Goal: Find specific page/section: Find specific page/section

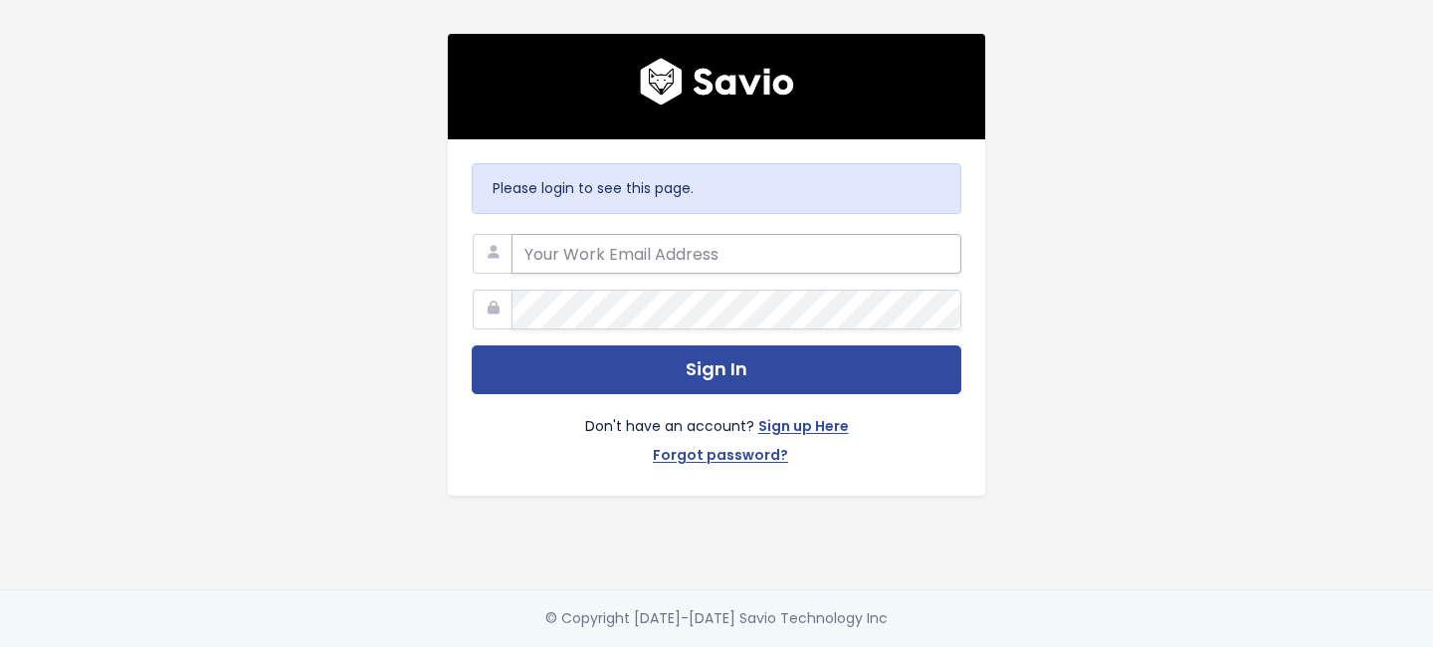
click at [768, 254] on input "email" at bounding box center [736, 254] width 450 height 40
click at [937, 646] on com-1password-button at bounding box center [716, 647] width 1433 height 0
type input "support@survicate.com"
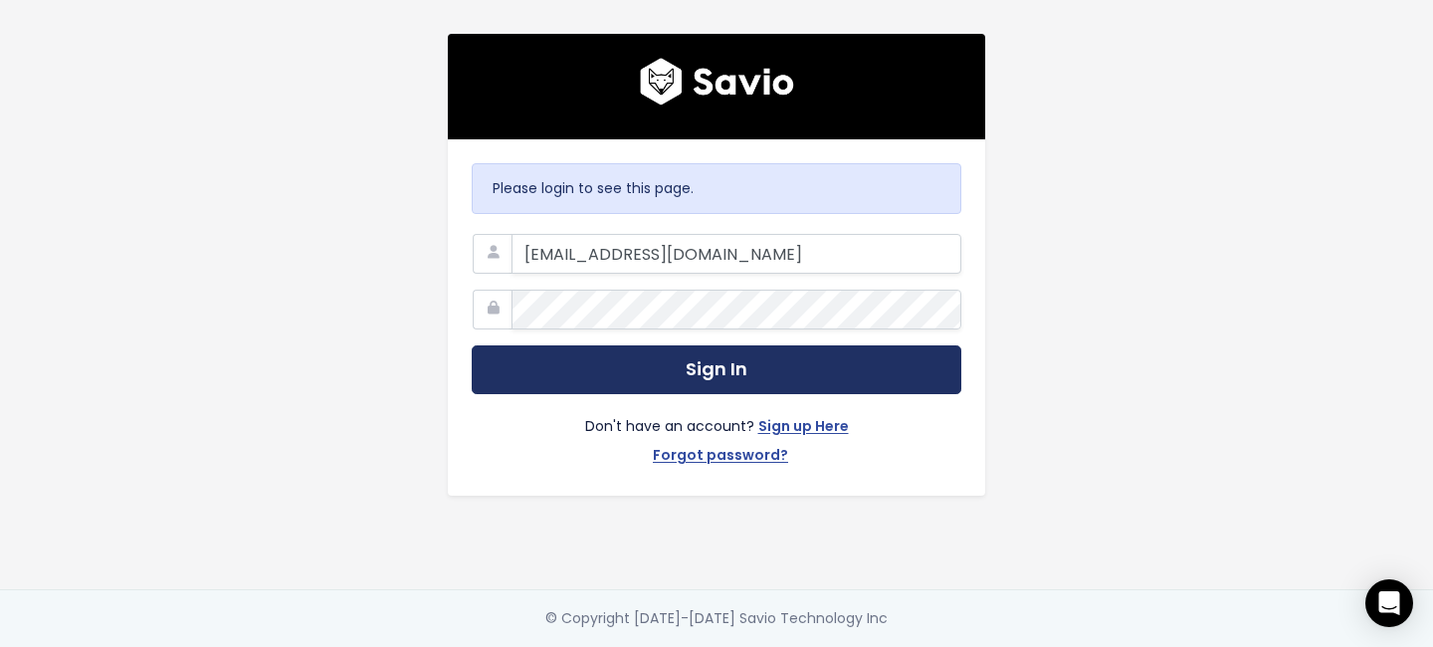
click at [630, 371] on button "Sign In" at bounding box center [716, 369] width 489 height 49
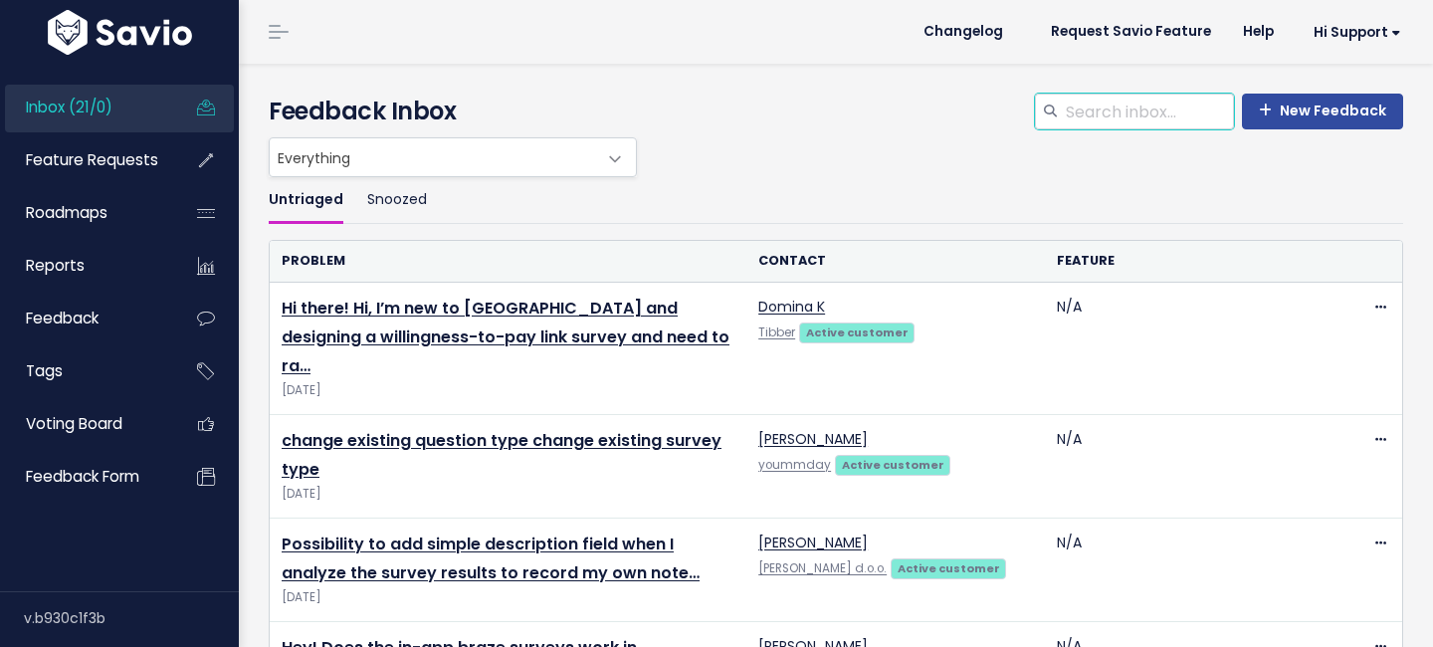
click at [1115, 114] on input "search" at bounding box center [1149, 112] width 170 height 36
type input "iterable"
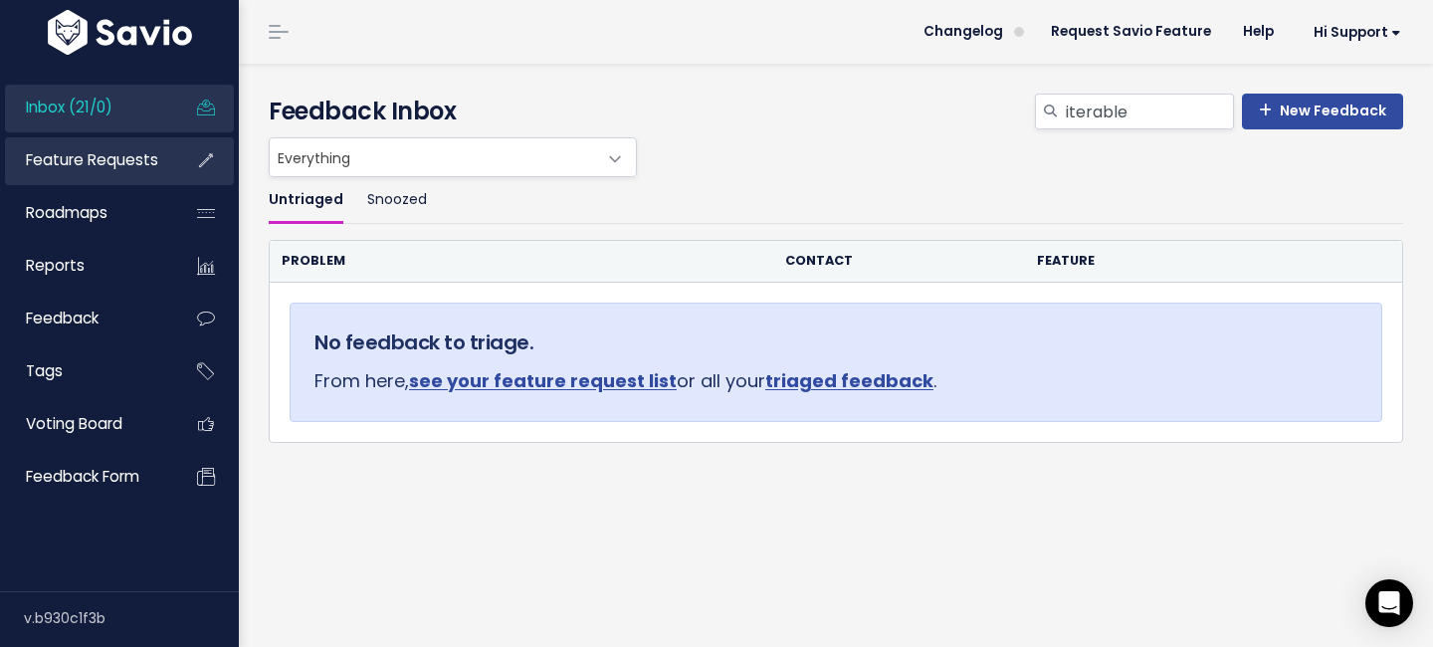
click at [84, 172] on link "Feature Requests" at bounding box center [85, 160] width 160 height 46
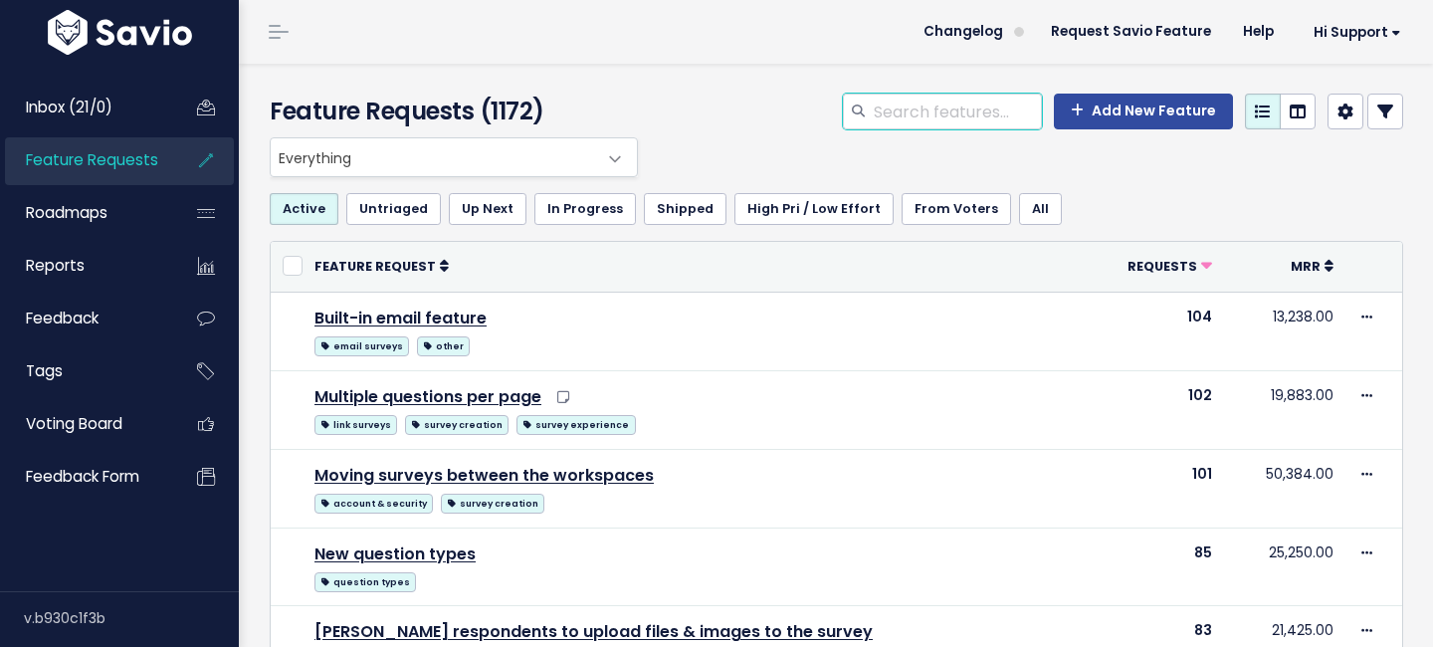
click at [978, 107] on input "search" at bounding box center [957, 112] width 170 height 36
type input "iterable"
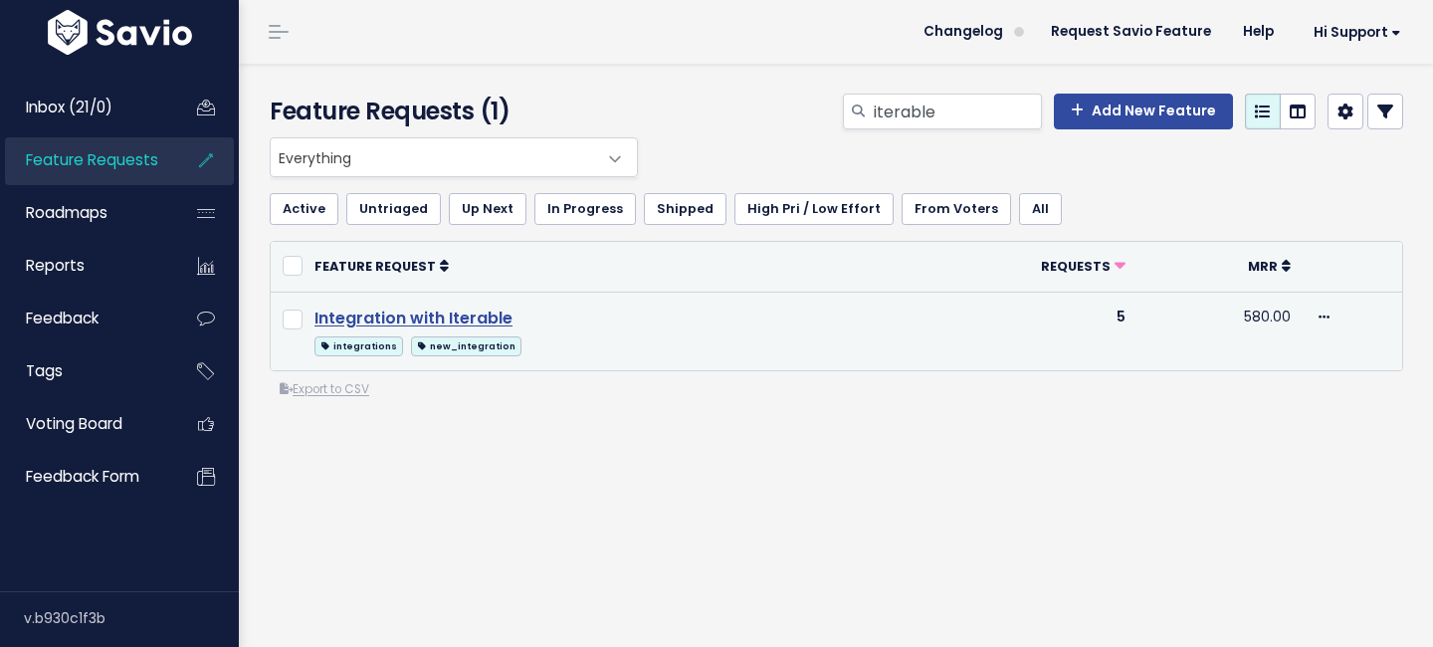
click at [487, 313] on link "Integration with Iterable" at bounding box center [413, 317] width 198 height 23
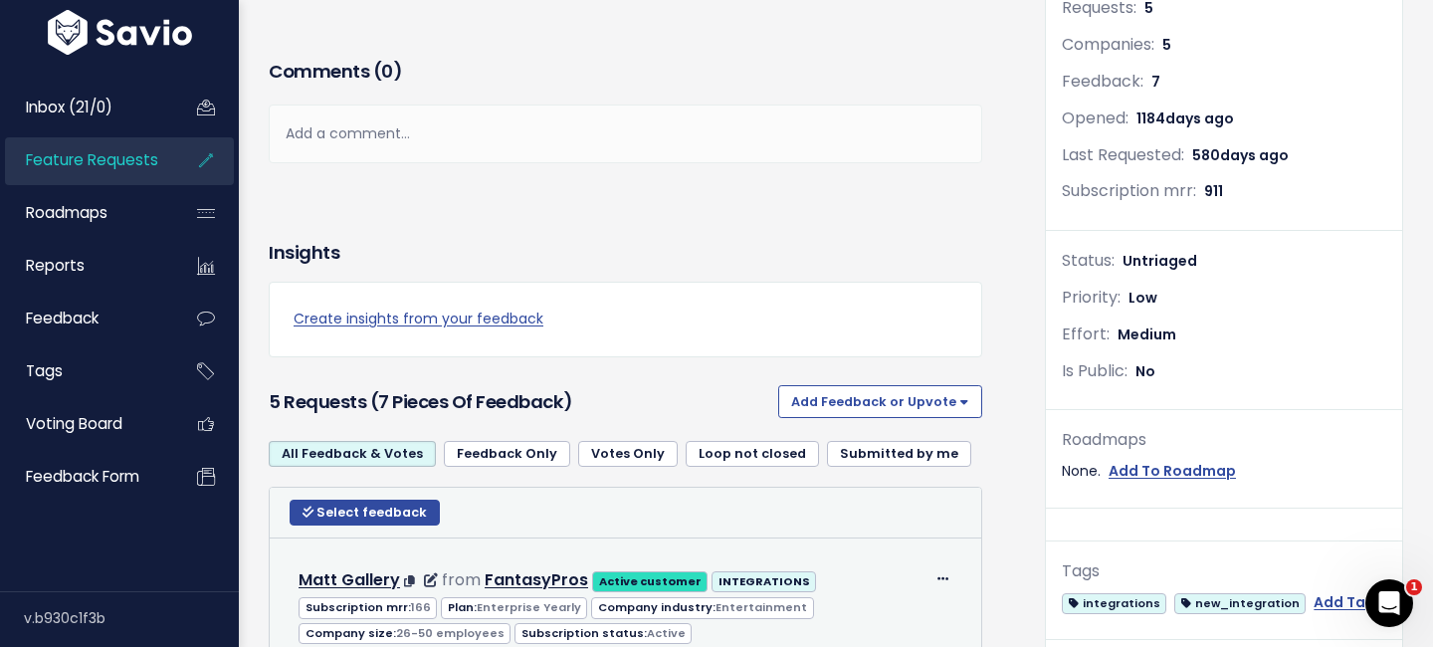
scroll to position [546, 0]
